Goal: Information Seeking & Learning: Learn about a topic

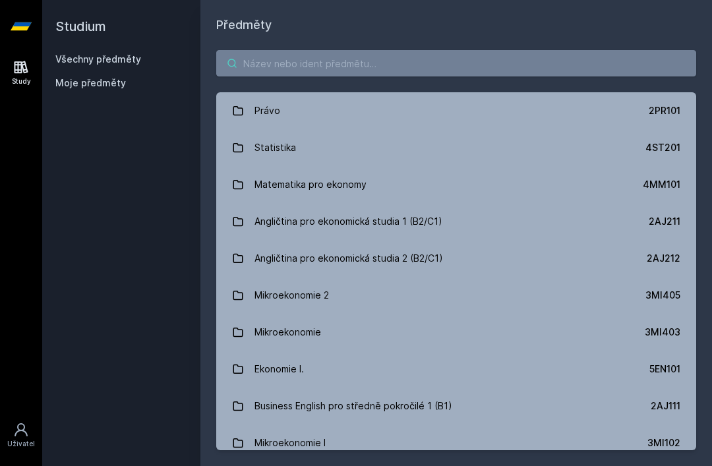
click at [536, 73] on input "search" at bounding box center [456, 63] width 480 height 26
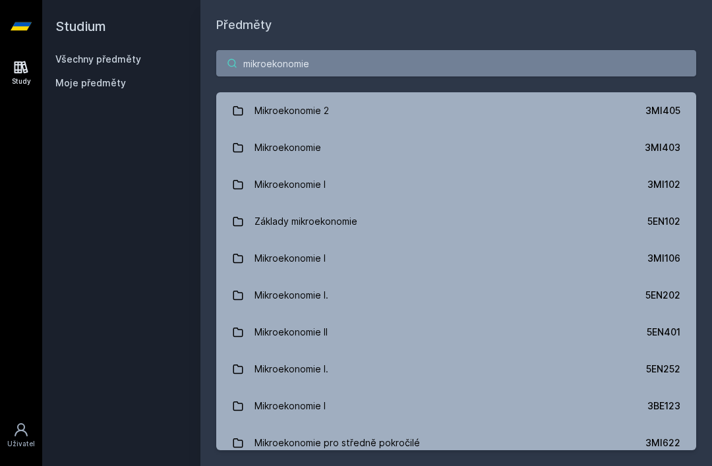
type input "mikroekonomie"
click at [552, 343] on link "Mikroekonomie II 5EN401" at bounding box center [456, 332] width 480 height 37
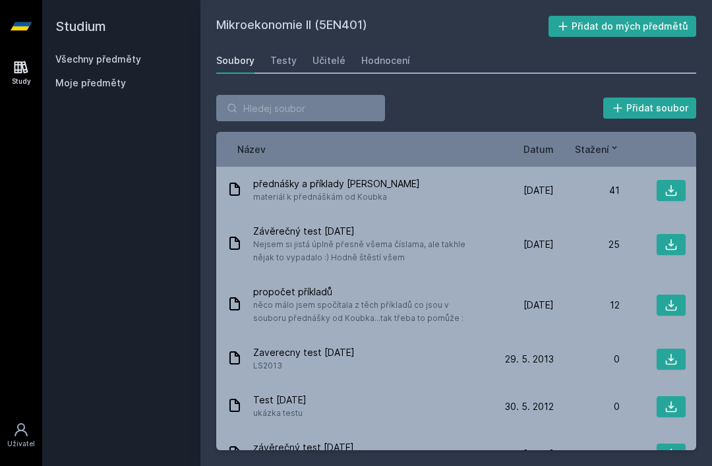
click at [331, 72] on link "Učitelé" at bounding box center [329, 60] width 33 height 26
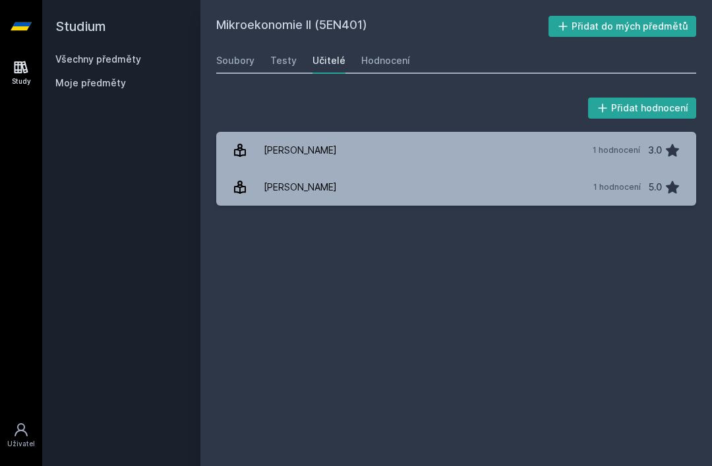
click at [385, 59] on div "Hodnocení" at bounding box center [385, 60] width 49 height 13
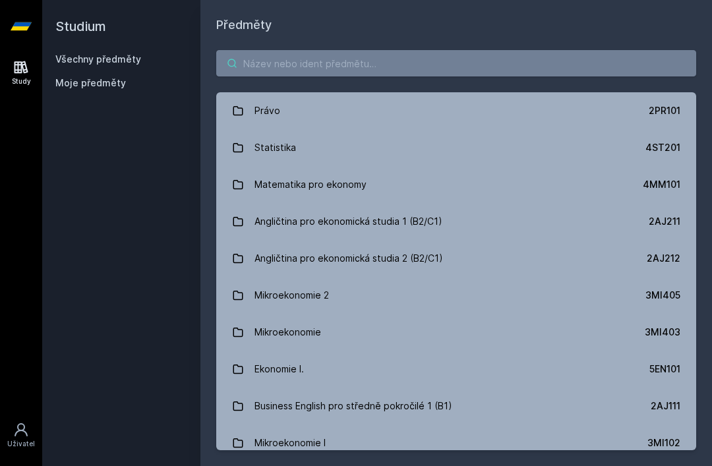
click at [298, 65] on input "search" at bounding box center [456, 63] width 480 height 26
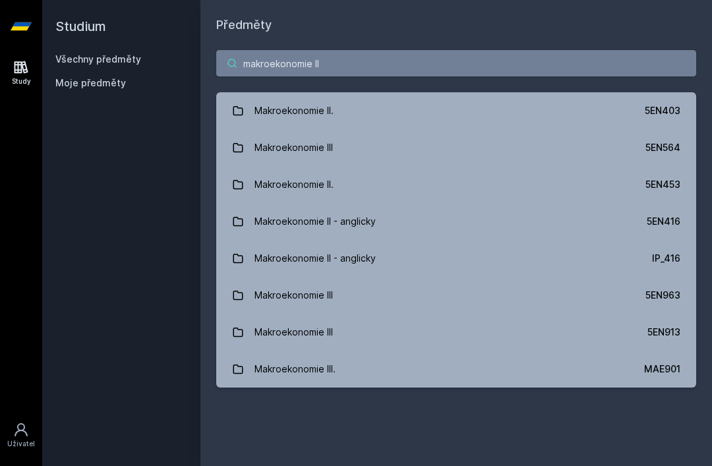
type input "makroekonomie II."
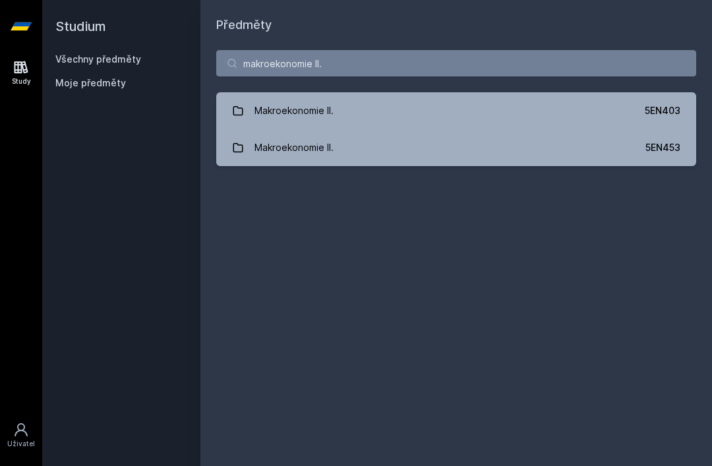
click at [552, 105] on link "Makroekonomie II. 5EN403" at bounding box center [456, 110] width 480 height 37
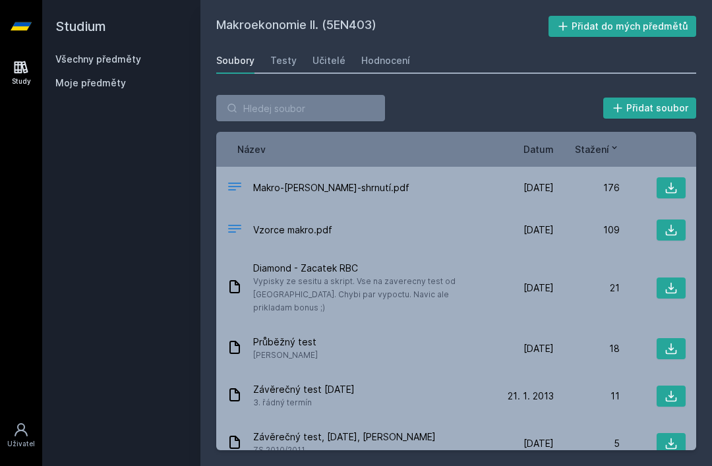
click at [396, 59] on div "Hodnocení" at bounding box center [385, 60] width 49 height 13
